Goal: Information Seeking & Learning: Learn about a topic

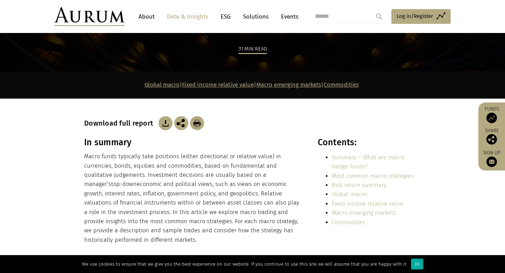
scroll to position [98, 0]
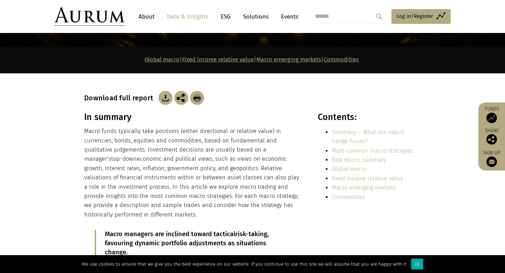
click at [180, 144] on p "Macro funds typically take positions (either directional or relative value) in …" at bounding box center [193, 173] width 218 height 93
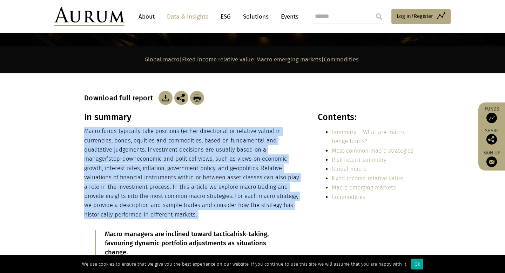
click at [206, 181] on p "Macro funds typically take positions (either directional or relative value) in …" at bounding box center [193, 173] width 218 height 93
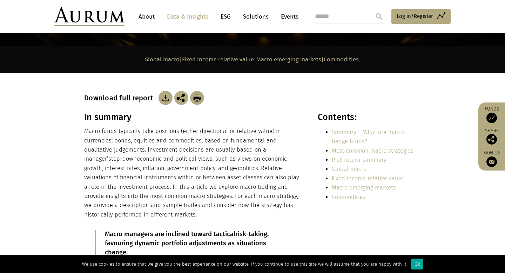
click at [206, 181] on p "Macro funds typically take positions (either directional or relative value) in …" at bounding box center [193, 173] width 218 height 93
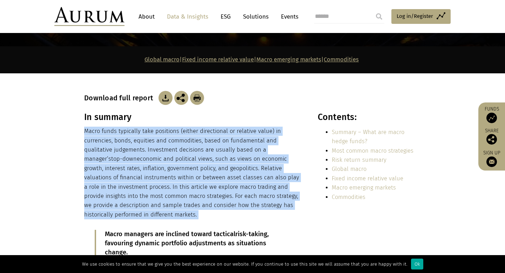
click at [182, 149] on p "Macro funds typically take positions (either directional or relative value) in …" at bounding box center [193, 173] width 218 height 93
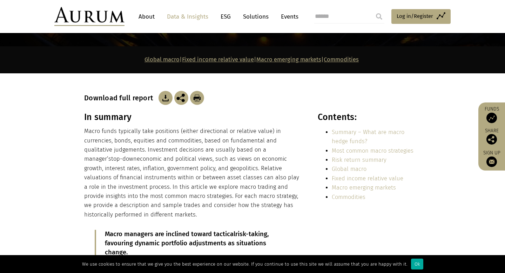
click at [182, 149] on p "Macro funds typically take positions (either directional or relative value) in …" at bounding box center [193, 173] width 218 height 93
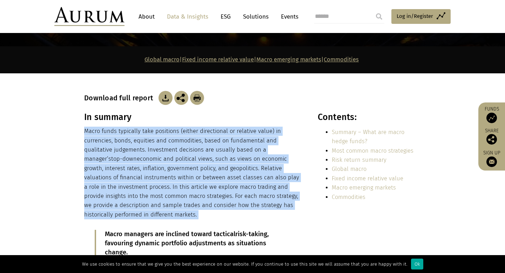
click at [194, 166] on p "Macro funds typically take positions (either directional or relative value) in …" at bounding box center [193, 173] width 218 height 93
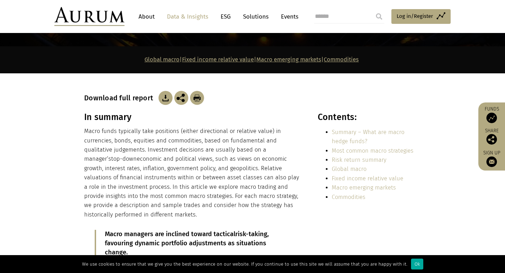
click at [194, 166] on p "Macro funds typically take positions (either directional or relative value) in …" at bounding box center [193, 173] width 218 height 93
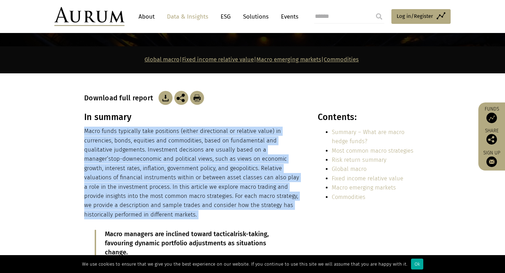
click at [177, 139] on p "Macro funds typically take positions (either directional or relative value) in …" at bounding box center [193, 173] width 218 height 93
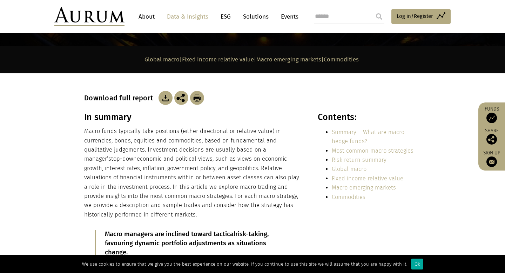
click at [177, 139] on p "Macro funds typically take positions (either directional or relative value) in …" at bounding box center [193, 173] width 218 height 93
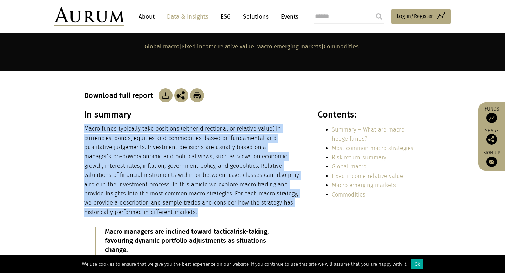
scroll to position [85, 0]
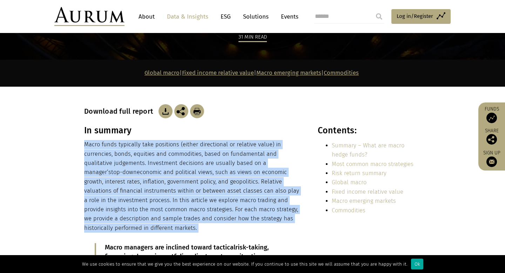
click at [184, 173] on p "Macro funds typically take positions (either directional or relative value) in …" at bounding box center [193, 186] width 218 height 93
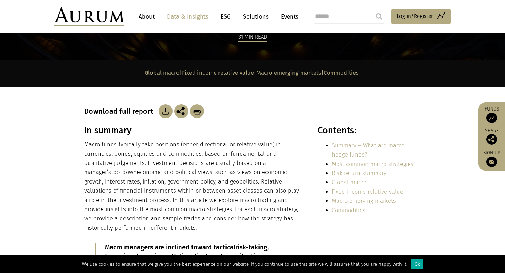
click at [184, 173] on p "Macro funds typically take positions (either directional or relative value) in …" at bounding box center [193, 186] width 218 height 93
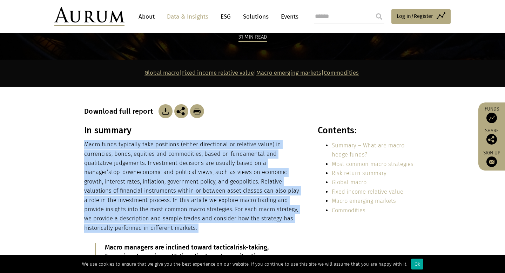
click at [184, 173] on p "Macro funds typically take positions (either directional or relative value) in …" at bounding box center [193, 186] width 218 height 93
click at [189, 181] on p "Macro funds typically take positions (either directional or relative value) in …" at bounding box center [193, 186] width 218 height 93
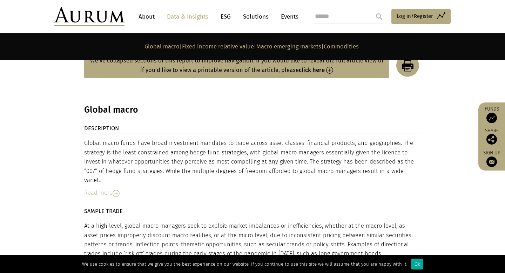
scroll to position [1143, 0]
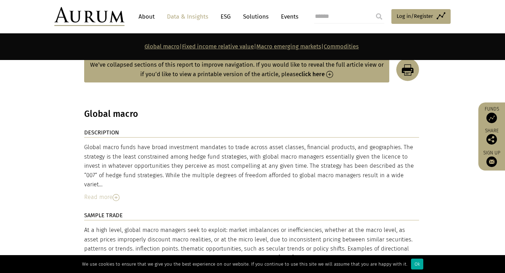
click at [112, 193] on div "Read more" at bounding box center [251, 197] width 335 height 9
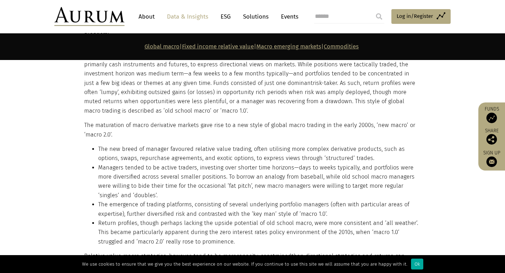
scroll to position [1680, 0]
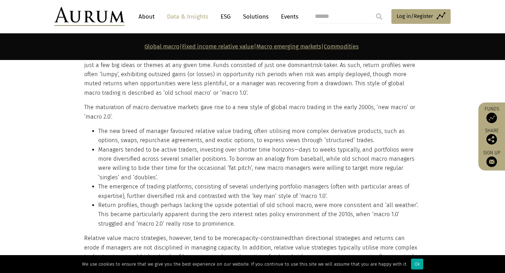
click at [186, 155] on li "Managers tended to be active traders, investing over shorter time horizons—days…" at bounding box center [258, 163] width 321 height 37
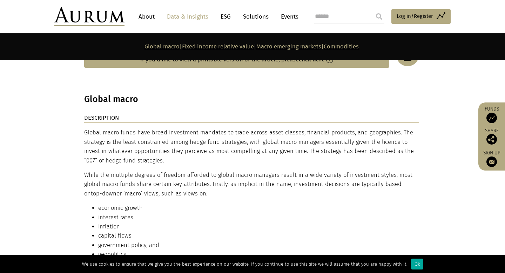
scroll to position [1153, 0]
